Goal: Information Seeking & Learning: Learn about a topic

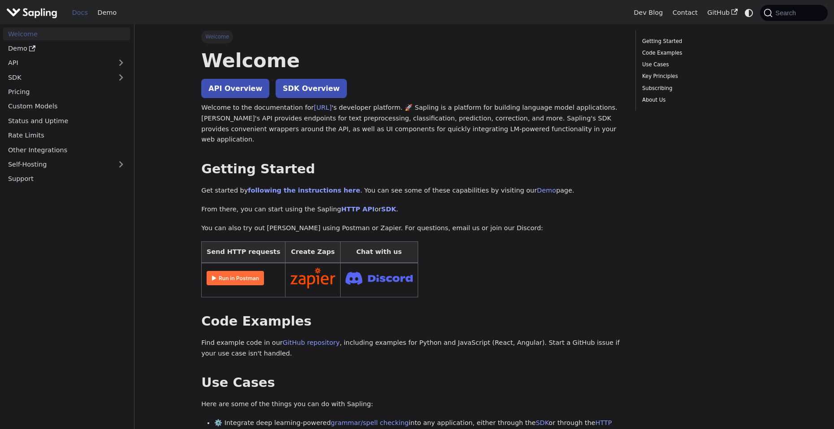
click at [256, 275] on img at bounding box center [235, 278] width 57 height 14
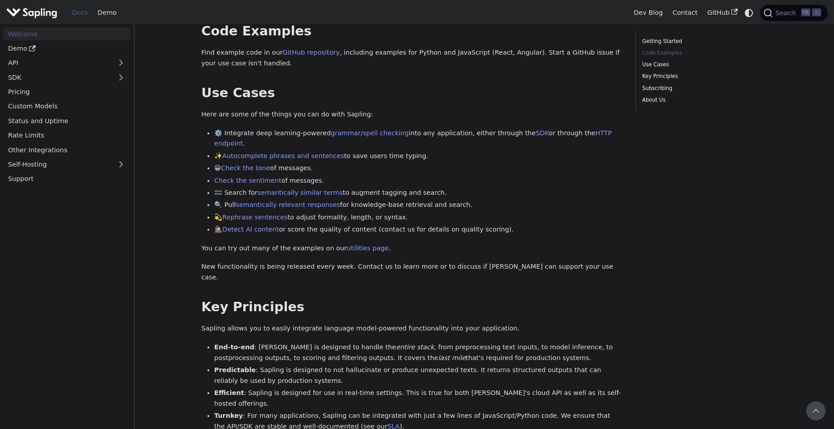
scroll to position [68, 0]
